Goal: Find specific page/section: Find specific page/section

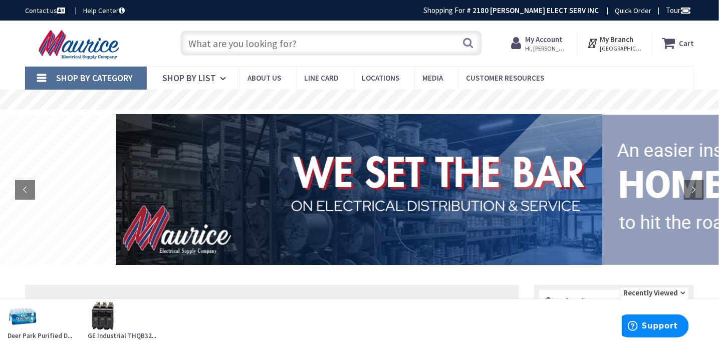
click at [366, 44] on input "text" at bounding box center [330, 43] width 301 height 25
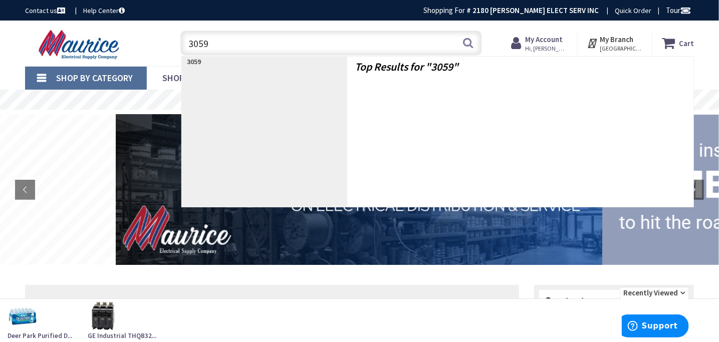
type input "30596"
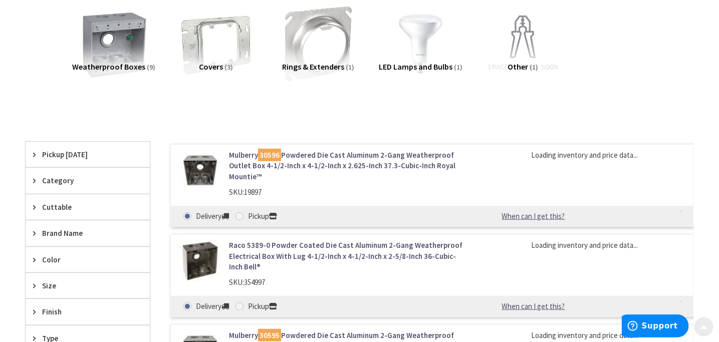
scroll to position [150, 0]
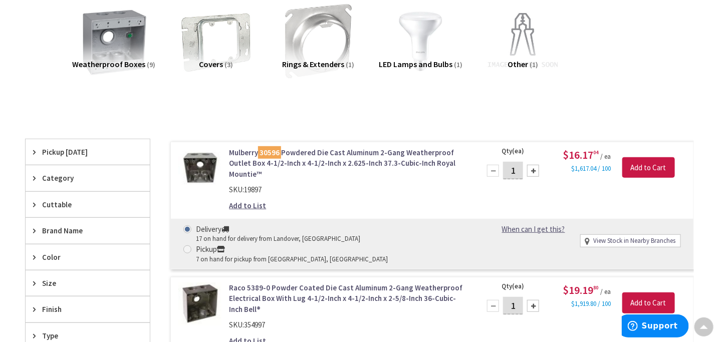
click at [196, 166] on img at bounding box center [199, 168] width 43 height 43
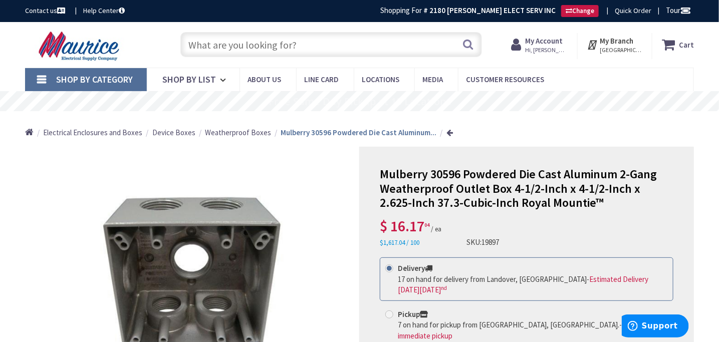
click at [377, 53] on input "text" at bounding box center [330, 44] width 301 height 25
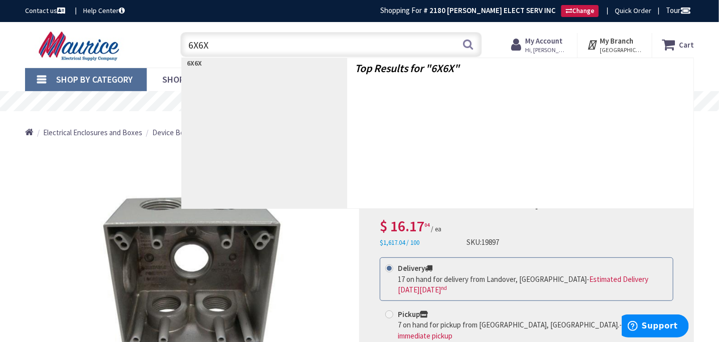
type input "6X6X4"
